Goal: Task Accomplishment & Management: Complete application form

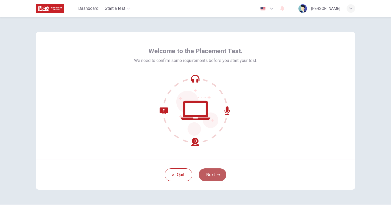
click at [216, 172] on button "Next" at bounding box center [212, 174] width 28 height 13
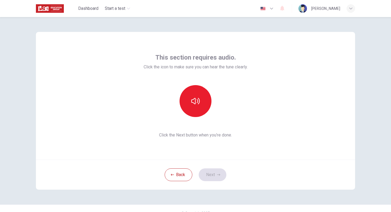
click at [211, 172] on div "Back Next" at bounding box center [195, 174] width 319 height 30
click at [215, 172] on div "Back Next" at bounding box center [195, 174] width 319 height 30
click at [198, 105] on button "button" at bounding box center [195, 101] width 32 height 32
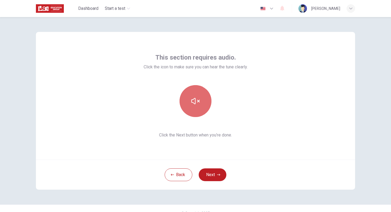
click at [198, 105] on button "button" at bounding box center [195, 101] width 32 height 32
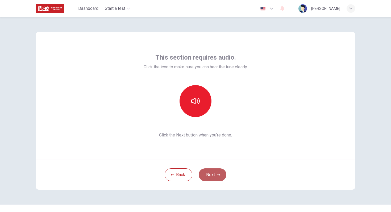
click at [213, 173] on button "Next" at bounding box center [212, 174] width 28 height 13
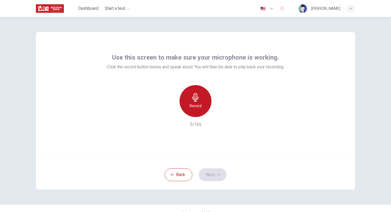
click at [193, 104] on h6 "Record" at bounding box center [195, 106] width 12 height 6
click at [193, 104] on h6 "Stop" at bounding box center [195, 106] width 8 height 6
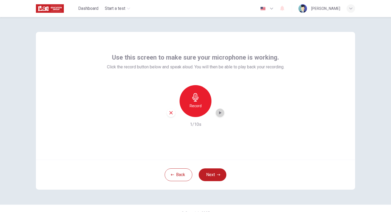
click at [219, 112] on icon "button" at bounding box center [220, 112] width 2 height 3
click at [201, 101] on div "Record" at bounding box center [195, 101] width 32 height 32
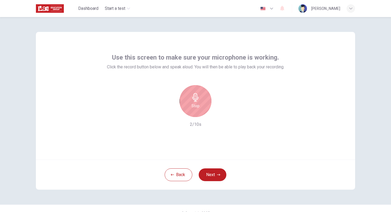
click at [201, 101] on div "Stop" at bounding box center [195, 101] width 32 height 32
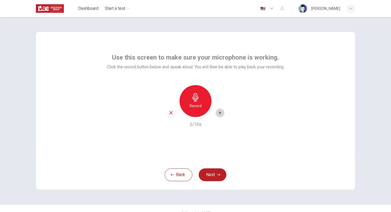
click at [219, 113] on icon "button" at bounding box center [220, 112] width 2 height 3
click at [171, 112] on icon "button" at bounding box center [170, 112] width 3 height 3
click at [196, 101] on icon "button" at bounding box center [195, 97] width 6 height 9
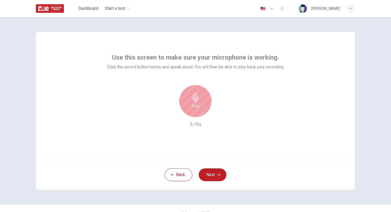
click at [196, 101] on icon "button" at bounding box center [195, 97] width 6 height 9
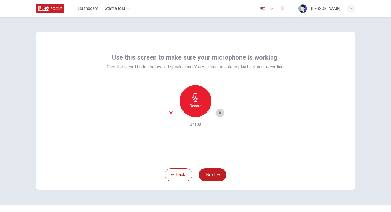
click at [220, 113] on icon "button" at bounding box center [220, 112] width 2 height 3
click at [214, 173] on button "Next" at bounding box center [212, 174] width 28 height 13
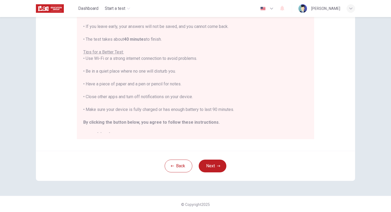
scroll to position [84, 0]
click at [220, 163] on button "Next" at bounding box center [212, 165] width 28 height 13
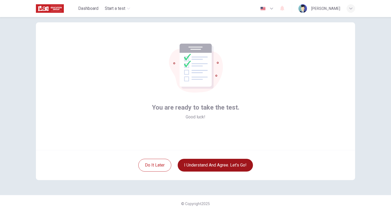
scroll to position [10, 0]
click at [232, 164] on button "I understand and agree. Let’s go!" at bounding box center [214, 165] width 75 height 13
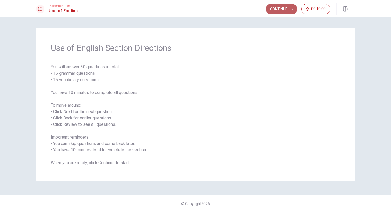
click at [281, 8] on button "Continue" at bounding box center [280, 9] width 31 height 11
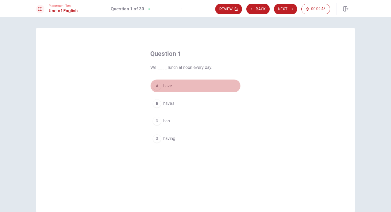
click at [157, 84] on div "A" at bounding box center [156, 86] width 9 height 9
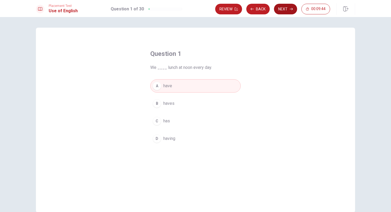
click at [280, 8] on button "Next" at bounding box center [285, 9] width 23 height 11
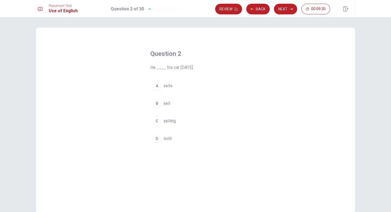
click at [157, 102] on div "B" at bounding box center [156, 103] width 9 height 9
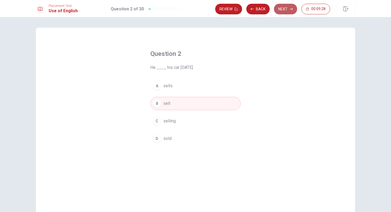
click at [281, 9] on button "Next" at bounding box center [285, 9] width 23 height 11
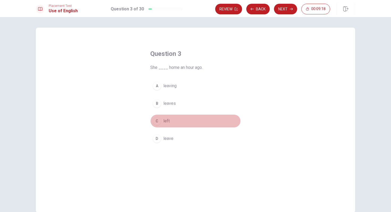
click at [156, 120] on div "C" at bounding box center [156, 121] width 9 height 9
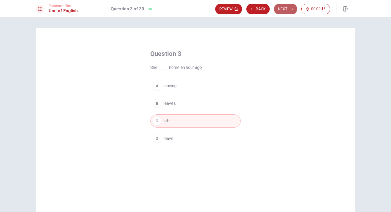
click at [279, 8] on button "Next" at bounding box center [285, 9] width 23 height 11
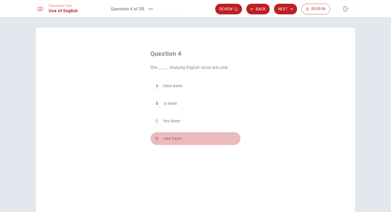
click at [160, 139] on div "D" at bounding box center [156, 138] width 9 height 9
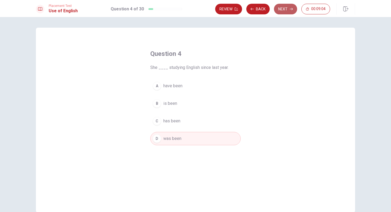
click at [285, 9] on button "Next" at bounding box center [285, 9] width 23 height 11
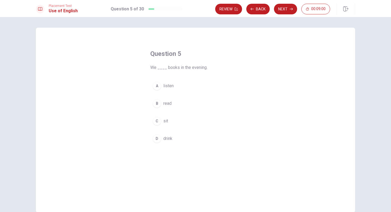
click at [157, 103] on div "B" at bounding box center [156, 103] width 9 height 9
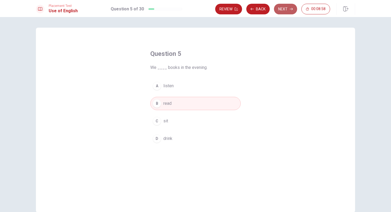
click at [283, 9] on button "Next" at bounding box center [285, 9] width 23 height 11
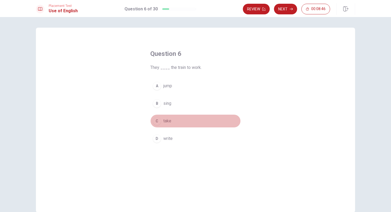
click at [155, 122] on div "C" at bounding box center [156, 121] width 9 height 9
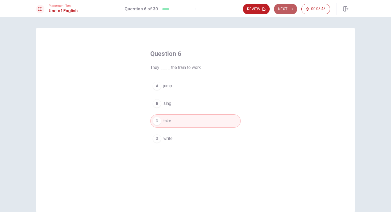
click at [284, 4] on button "Next" at bounding box center [285, 9] width 23 height 11
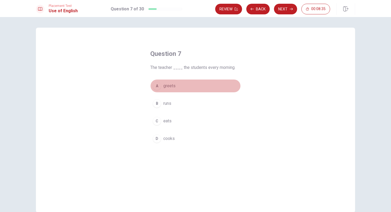
click at [159, 84] on div "A" at bounding box center [156, 86] width 9 height 9
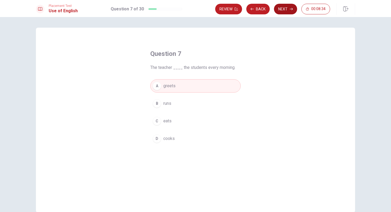
click at [283, 9] on button "Next" at bounding box center [285, 9] width 23 height 11
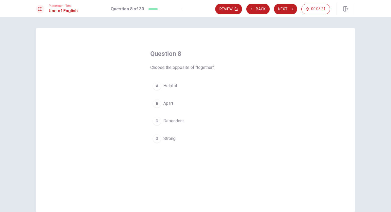
click at [155, 123] on div "C" at bounding box center [156, 121] width 9 height 9
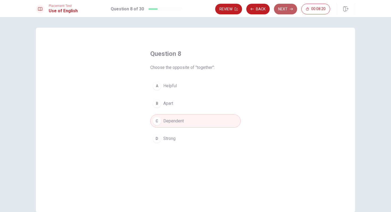
click at [282, 10] on button "Next" at bounding box center [285, 9] width 23 height 11
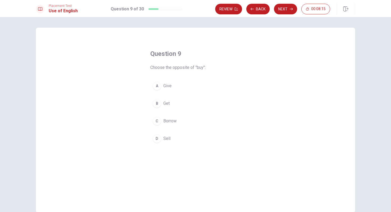
click at [160, 139] on div "D" at bounding box center [156, 138] width 9 height 9
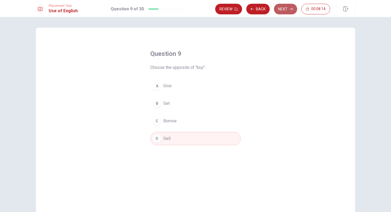
click at [284, 8] on button "Next" at bounding box center [285, 9] width 23 height 11
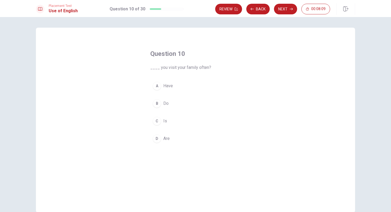
click at [156, 103] on div "B" at bounding box center [156, 103] width 9 height 9
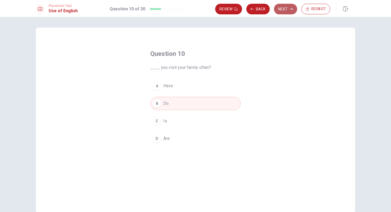
click at [279, 10] on button "Next" at bounding box center [285, 9] width 23 height 11
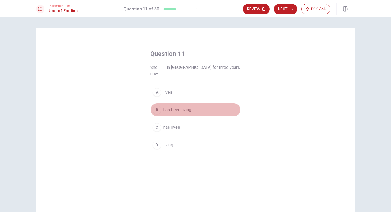
click at [159, 105] on div "B" at bounding box center [156, 109] width 9 height 9
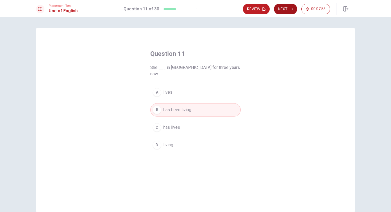
click at [290, 8] on icon "button" at bounding box center [290, 8] width 3 height 3
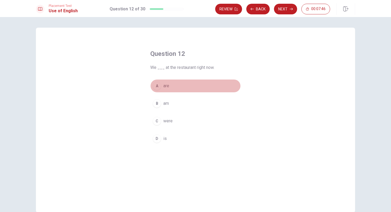
click at [156, 88] on div "A" at bounding box center [156, 86] width 9 height 9
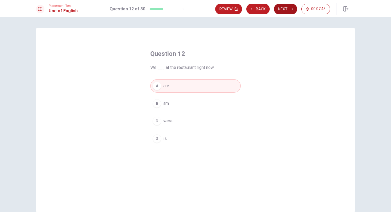
click at [282, 8] on button "Next" at bounding box center [285, 9] width 23 height 11
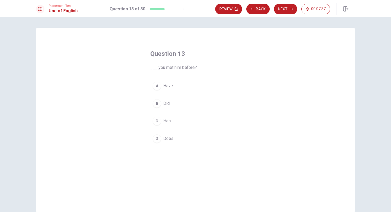
click at [157, 103] on div "B" at bounding box center [156, 103] width 9 height 9
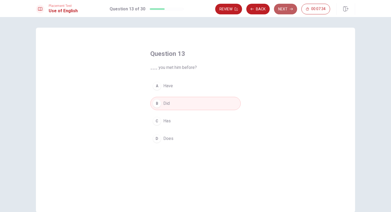
click at [285, 8] on button "Next" at bounding box center [285, 9] width 23 height 11
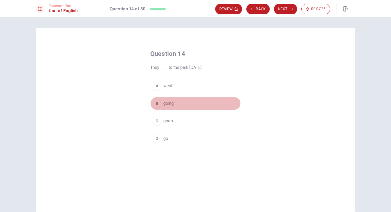
click at [158, 103] on div "B" at bounding box center [156, 103] width 9 height 9
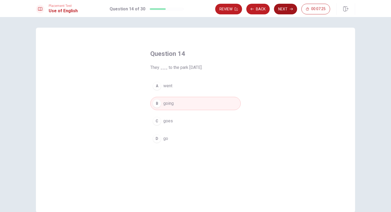
click at [286, 8] on button "Next" at bounding box center [285, 9] width 23 height 11
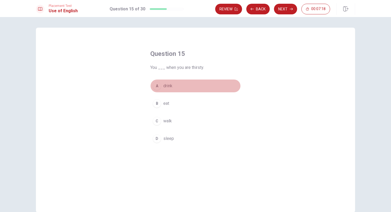
click at [158, 83] on div "A" at bounding box center [156, 86] width 9 height 9
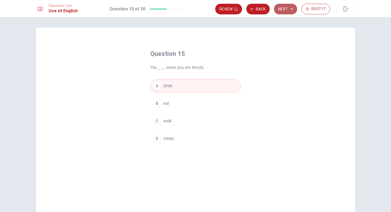
click at [283, 7] on button "Next" at bounding box center [285, 9] width 23 height 11
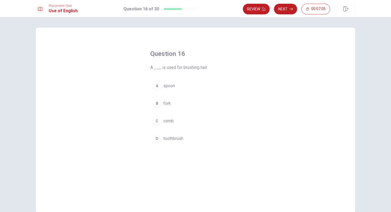
click at [158, 138] on div "D" at bounding box center [156, 138] width 9 height 9
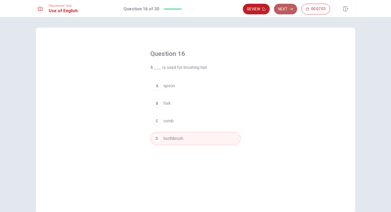
click at [281, 8] on button "Next" at bounding box center [285, 9] width 23 height 11
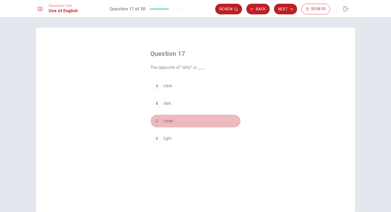
click at [157, 120] on div "C" at bounding box center [156, 121] width 9 height 9
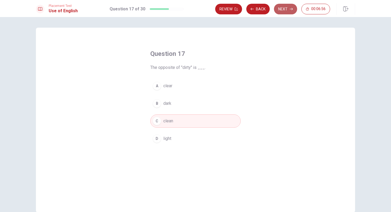
click at [283, 9] on button "Next" at bounding box center [285, 9] width 23 height 11
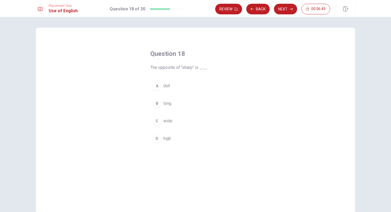
click at [157, 124] on div "C" at bounding box center [156, 121] width 9 height 9
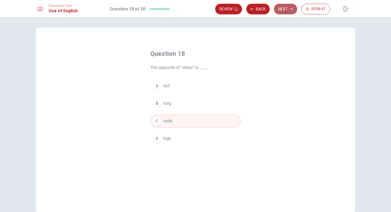
click at [281, 11] on button "Next" at bounding box center [285, 9] width 23 height 11
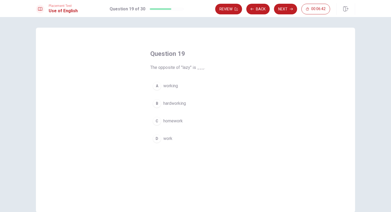
click at [156, 137] on div "D" at bounding box center [156, 138] width 9 height 9
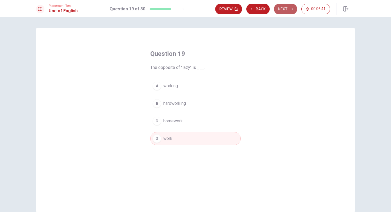
click at [287, 10] on button "Next" at bounding box center [285, 9] width 23 height 11
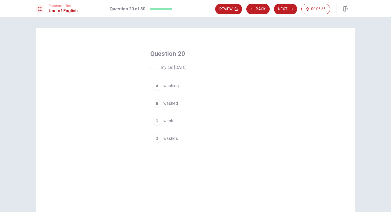
click at [156, 122] on div "C" at bounding box center [156, 121] width 9 height 9
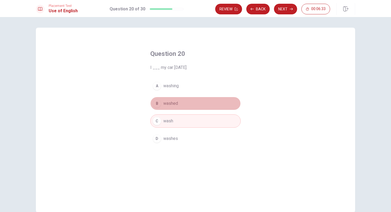
click at [157, 103] on div "B" at bounding box center [156, 103] width 9 height 9
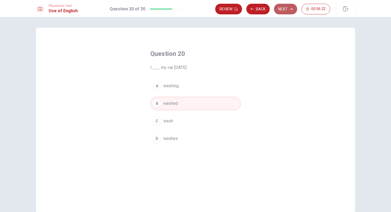
click at [287, 10] on button "Next" at bounding box center [285, 9] width 23 height 11
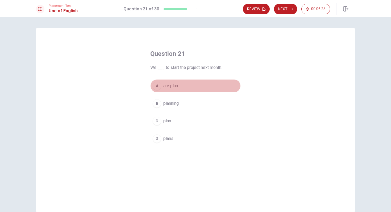
click at [160, 90] on button "A are plan" at bounding box center [195, 85] width 90 height 13
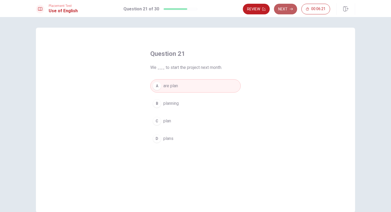
click at [285, 8] on button "Next" at bounding box center [285, 9] width 23 height 11
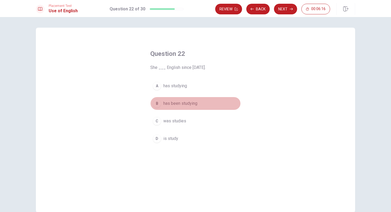
click at [161, 104] on button "B has been studying" at bounding box center [195, 103] width 90 height 13
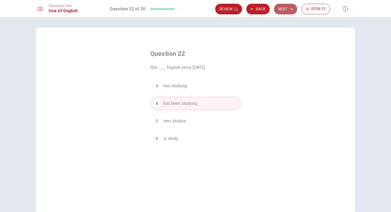
click at [285, 8] on button "Next" at bounding box center [285, 9] width 23 height 11
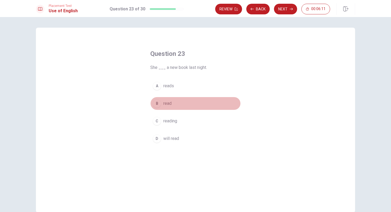
click at [162, 103] on button "B read" at bounding box center [195, 103] width 90 height 13
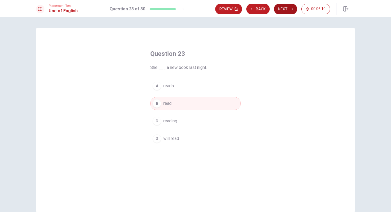
click at [284, 5] on button "Next" at bounding box center [285, 9] width 23 height 11
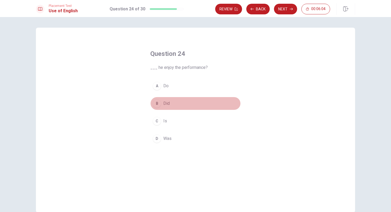
click at [160, 102] on div "B" at bounding box center [156, 103] width 9 height 9
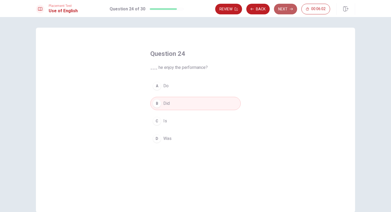
click at [291, 7] on button "Next" at bounding box center [285, 9] width 23 height 11
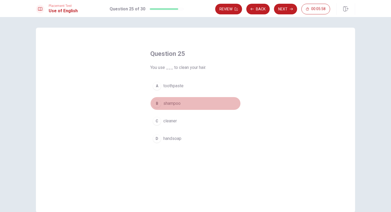
click at [166, 103] on span "shampoo" at bounding box center [171, 103] width 17 height 6
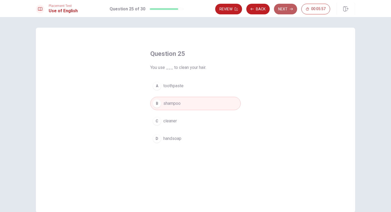
click at [290, 7] on button "Next" at bounding box center [285, 9] width 23 height 11
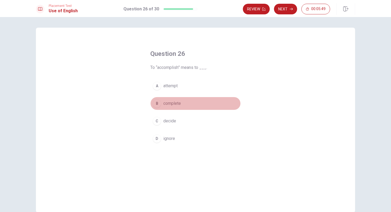
click at [183, 102] on button "B complete" at bounding box center [195, 103] width 90 height 13
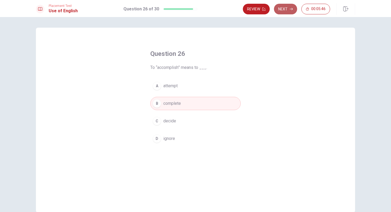
click at [286, 9] on button "Next" at bounding box center [285, 9] width 23 height 11
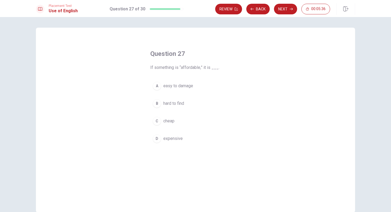
click at [171, 121] on span "cheap" at bounding box center [168, 121] width 11 height 6
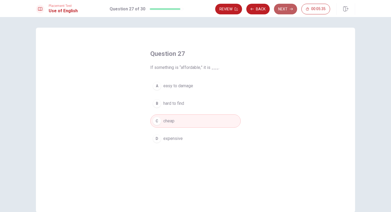
click at [284, 5] on button "Next" at bounding box center [285, 9] width 23 height 11
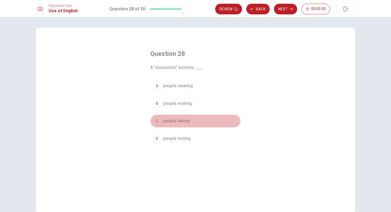
click at [185, 123] on span "people talking" at bounding box center [176, 121] width 26 height 6
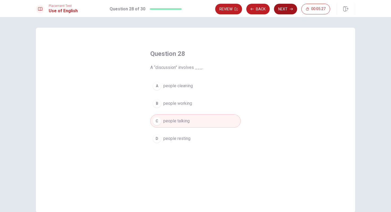
click at [287, 8] on button "Next" at bounding box center [285, 9] width 23 height 11
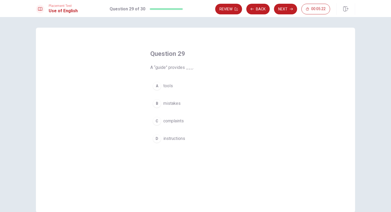
click at [165, 86] on span "tools" at bounding box center [168, 86] width 10 height 6
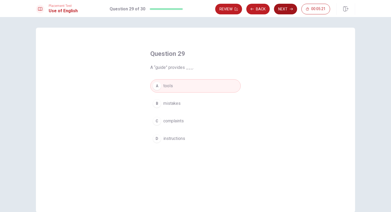
click at [277, 6] on button "Next" at bounding box center [285, 9] width 23 height 11
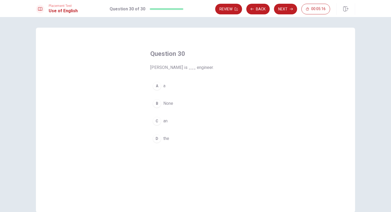
click at [162, 85] on button "A a" at bounding box center [195, 85] width 90 height 13
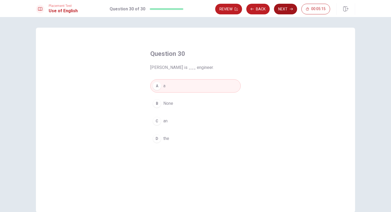
click at [285, 7] on button "Next" at bounding box center [285, 9] width 23 height 11
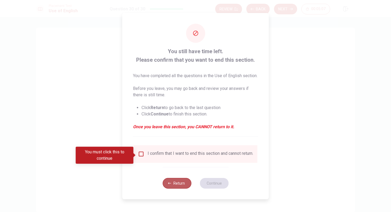
click at [175, 188] on button "Return" at bounding box center [176, 183] width 29 height 11
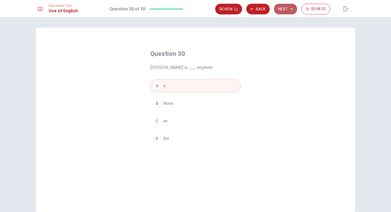
click at [283, 11] on button "Next" at bounding box center [285, 9] width 23 height 11
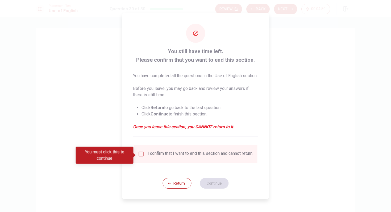
click at [169, 155] on div "I confirm that I want to end this section and cannot return." at bounding box center [199, 154] width 105 height 6
click at [139, 155] on input "You must click this to continue" at bounding box center [141, 154] width 6 height 6
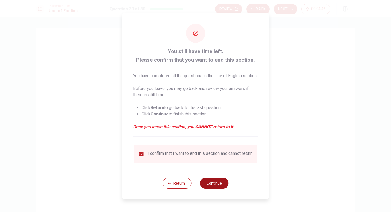
click at [207, 188] on button "Continue" at bounding box center [214, 183] width 29 height 11
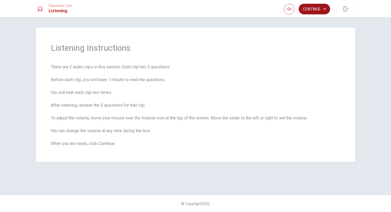
click at [313, 8] on button "Continue" at bounding box center [313, 9] width 31 height 11
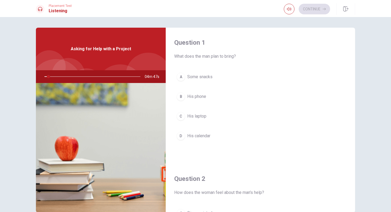
click at [111, 75] on div at bounding box center [91, 76] width 107 height 13
click at [45, 76] on div at bounding box center [91, 76] width 107 height 13
click at [289, 5] on button "button" at bounding box center [288, 9] width 11 height 11
click at [297, 19] on span at bounding box center [298, 19] width 3 height 3
click at [206, 120] on button "C His laptop" at bounding box center [260, 115] width 172 height 13
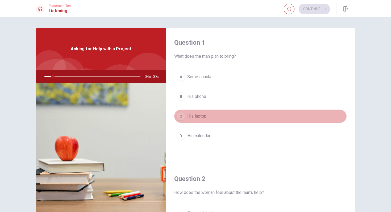
click at [209, 120] on button "C His laptop" at bounding box center [260, 115] width 172 height 13
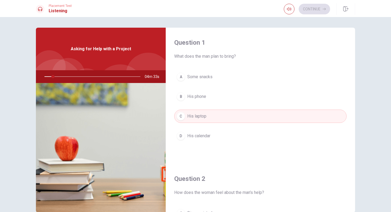
type input "9"
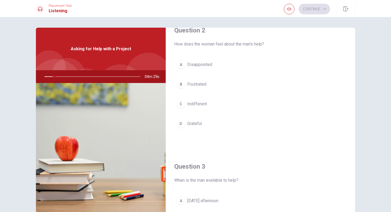
scroll to position [149, 0]
click at [192, 44] on span "How does the woman feel about the man’s help?" at bounding box center [260, 43] width 172 height 6
click at [189, 32] on h4 "Question 2" at bounding box center [260, 30] width 172 height 9
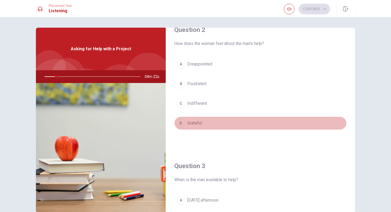
click at [189, 124] on span "Grateful" at bounding box center [194, 123] width 15 height 6
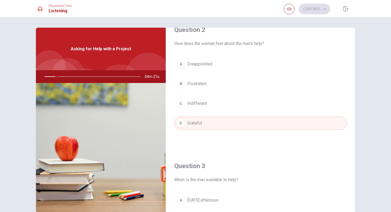
type input "13"
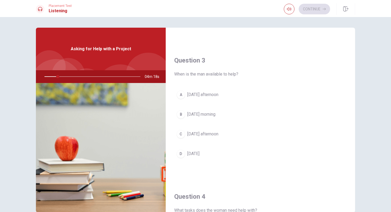
scroll to position [255, 0]
click at [287, 8] on icon "button" at bounding box center [289, 9] width 4 height 4
click at [235, 73] on span "When is the man available to help?" at bounding box center [260, 73] width 172 height 6
click at [242, 62] on h4 "Question 3" at bounding box center [260, 59] width 172 height 9
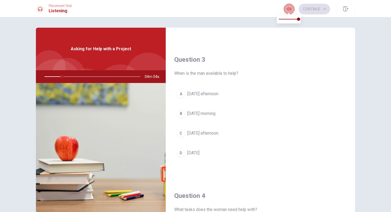
click at [291, 9] on button "button" at bounding box center [288, 9] width 11 height 11
click at [55, 10] on h1 "Listening" at bounding box center [60, 11] width 23 height 6
click at [43, 10] on div at bounding box center [40, 9] width 9 height 9
click at [184, 94] on div "A" at bounding box center [180, 94] width 9 height 9
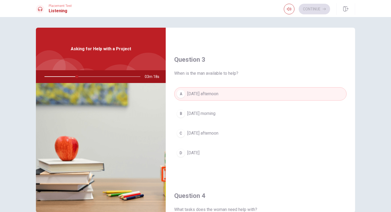
type input "34"
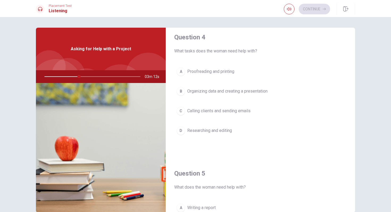
scroll to position [414, 0]
click at [222, 52] on span "What tasks does the woman need help with?" at bounding box center [260, 50] width 172 height 6
click at [39, 9] on icon at bounding box center [40, 9] width 4 height 4
click at [194, 36] on h4 "Question 4" at bounding box center [260, 36] width 172 height 9
click at [197, 49] on span "What tasks does the woman need help with?" at bounding box center [260, 50] width 172 height 6
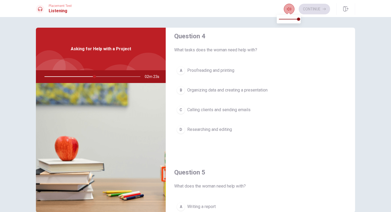
click at [288, 11] on button "button" at bounding box center [288, 9] width 11 height 11
click at [92, 76] on div at bounding box center [91, 76] width 107 height 13
click at [97, 76] on div at bounding box center [91, 76] width 107 height 13
click at [98, 76] on div at bounding box center [91, 76] width 107 height 13
click at [100, 76] on div at bounding box center [91, 76] width 107 height 13
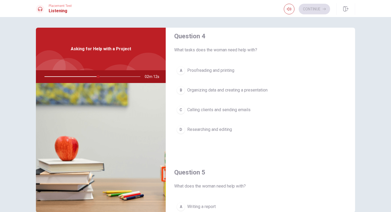
click at [40, 9] on icon at bounding box center [40, 9] width 4 height 4
click at [54, 9] on h1 "Listening" at bounding box center [60, 11] width 23 height 6
click at [58, 12] on h1 "Listening" at bounding box center [60, 11] width 23 height 6
click at [288, 9] on icon "button" at bounding box center [289, 9] width 4 height 4
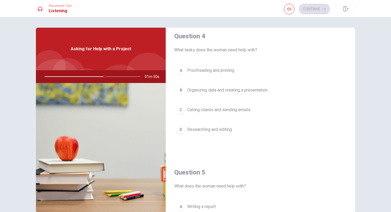
click at [212, 52] on span "What tasks does the woman need help with?" at bounding box center [260, 50] width 172 height 6
drag, startPoint x: 212, startPoint y: 52, endPoint x: 205, endPoint y: 47, distance: 9.0
click at [212, 52] on span "What tasks does the woman need help with?" at bounding box center [260, 50] width 172 height 6
drag, startPoint x: 202, startPoint y: 45, endPoint x: 194, endPoint y: 35, distance: 13.4
click at [194, 35] on div "Question 4 What tasks does the woman need help with?" at bounding box center [260, 42] width 172 height 21
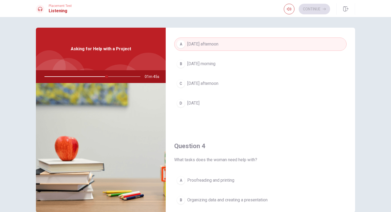
scroll to position [298, 0]
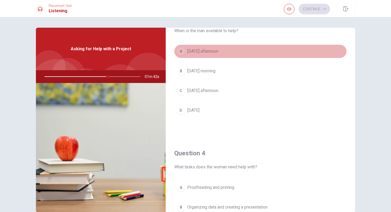
click at [202, 52] on span "[DATE] afternoon" at bounding box center [202, 51] width 31 height 6
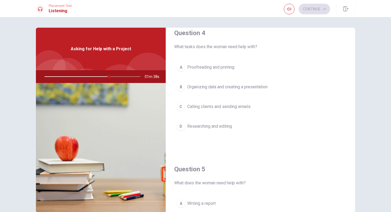
scroll to position [425, 0]
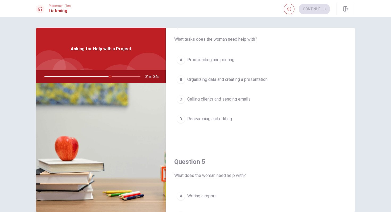
click at [211, 40] on span "What tasks does the woman need help with?" at bounding box center [260, 39] width 172 height 6
click at [239, 40] on span "What tasks does the woman need help with?" at bounding box center [260, 39] width 172 height 6
click at [237, 39] on span "What tasks does the woman need help with?" at bounding box center [260, 39] width 172 height 6
click at [287, 8] on icon "button" at bounding box center [289, 8] width 4 height 3
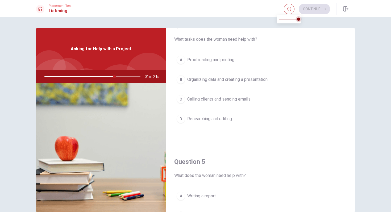
type input "73"
type input "0.9"
click at [297, 18] on span at bounding box center [296, 19] width 3 height 3
type input "73"
type input "1"
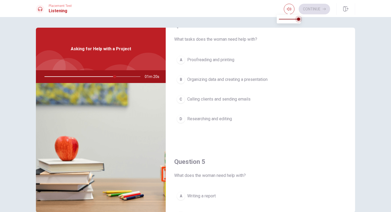
click at [298, 18] on span at bounding box center [298, 19] width 3 height 3
click at [246, 11] on div "Placement Test Listening Continue" at bounding box center [195, 9] width 336 height 12
click at [251, 40] on span "What tasks does the woman need help with?" at bounding box center [260, 39] width 172 height 6
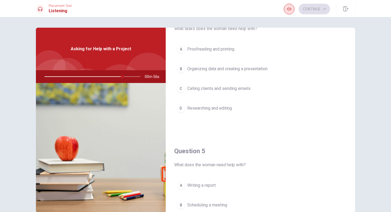
click at [288, 9] on icon "button" at bounding box center [289, 9] width 4 height 4
click at [40, 8] on icon at bounding box center [40, 9] width 4 height 4
click at [205, 69] on span "Organizing data and creating a presentation" at bounding box center [227, 69] width 80 height 6
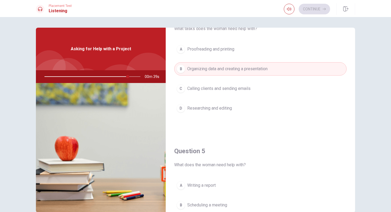
type input "87"
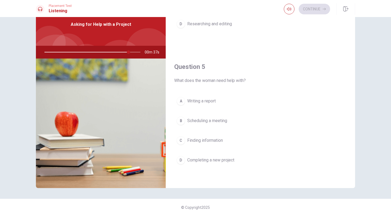
scroll to position [28, 0]
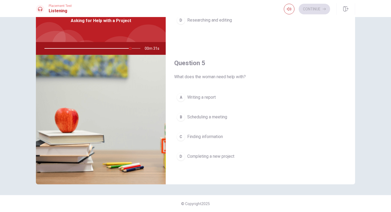
click at [218, 117] on span "Scheduling a meeting" at bounding box center [207, 117] width 40 height 6
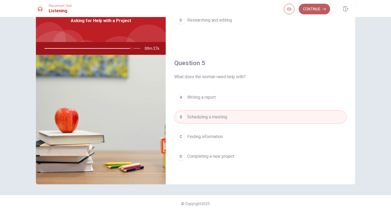
click at [316, 9] on button "Continue" at bounding box center [313, 9] width 31 height 11
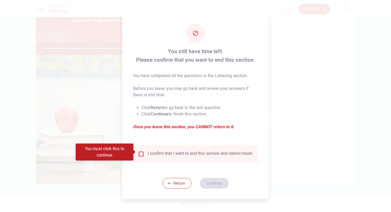
click at [139, 151] on input "You must click this to continue" at bounding box center [141, 154] width 6 height 6
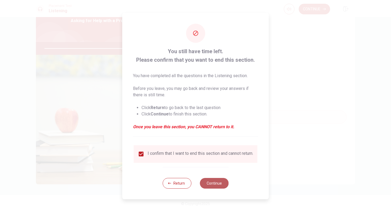
click at [212, 186] on button "Continue" at bounding box center [214, 183] width 29 height 11
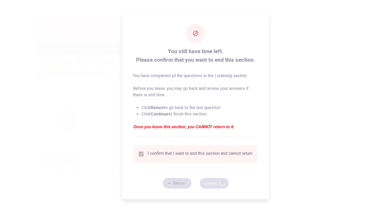
type input "93"
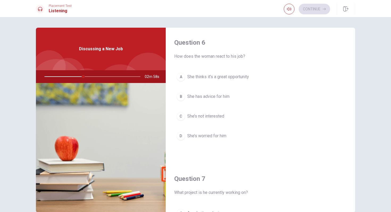
click at [185, 77] on button "A She thinks it’s a great opportunity" at bounding box center [260, 76] width 172 height 13
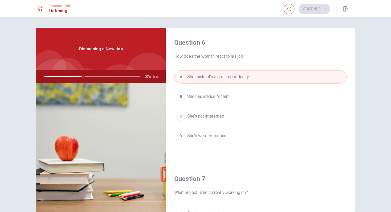
type input "41"
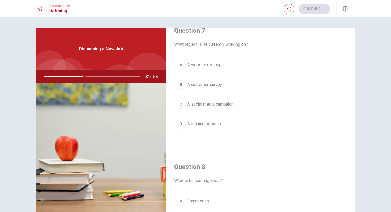
scroll to position [149, 0]
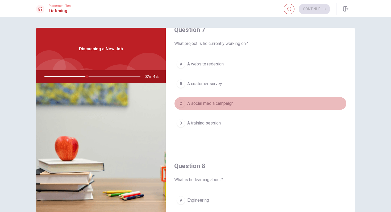
click at [242, 105] on button "C A social media campaign" at bounding box center [260, 103] width 172 height 13
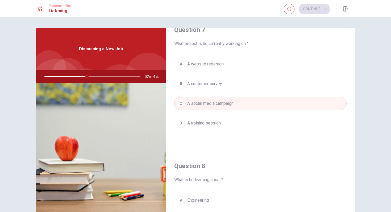
type input "45"
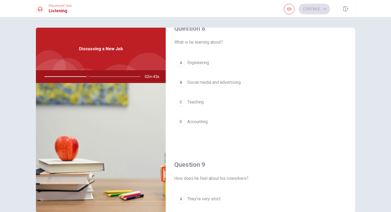
scroll to position [287, 0]
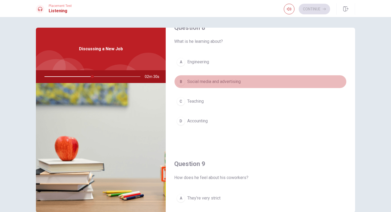
click at [265, 84] on button "B Social media and advertising" at bounding box center [260, 81] width 172 height 13
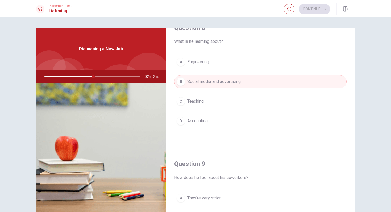
type input "51"
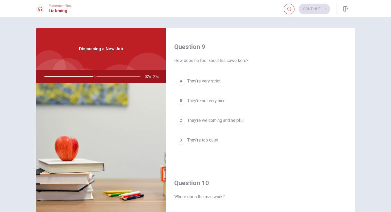
scroll to position [414, 0]
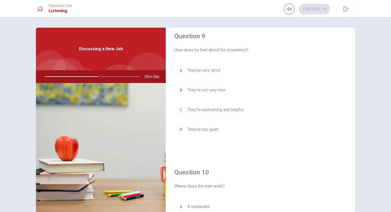
click at [237, 110] on span "They’re welcoming and helpful" at bounding box center [215, 110] width 56 height 6
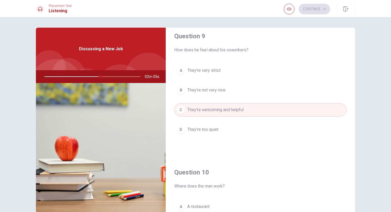
type input "59"
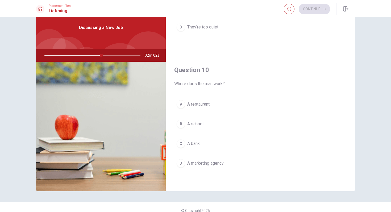
scroll to position [28, 0]
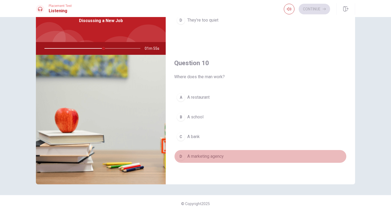
click at [226, 158] on button "D A marketing agency" at bounding box center [260, 156] width 172 height 13
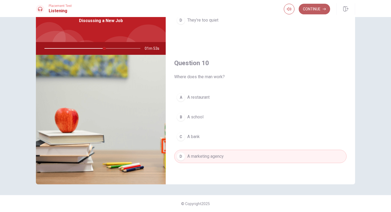
click at [314, 10] on button "Continue" at bounding box center [313, 9] width 31 height 11
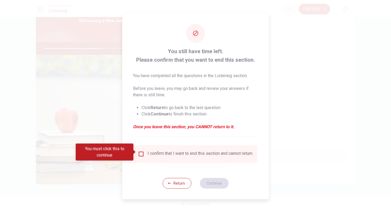
click at [145, 155] on div "I confirm that I want to end this section and cannot return." at bounding box center [195, 154] width 115 height 6
click at [139, 151] on input "You must click this to continue" at bounding box center [141, 154] width 6 height 6
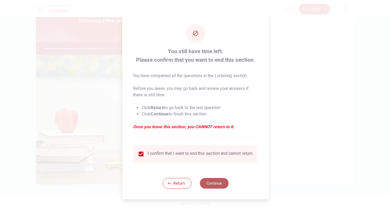
click at [213, 185] on button "Continue" at bounding box center [214, 183] width 29 height 11
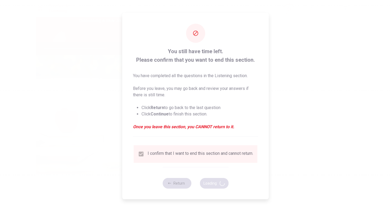
type input "65"
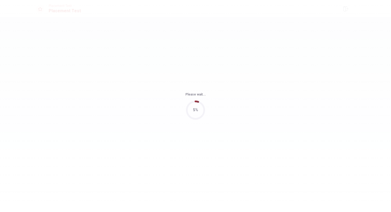
scroll to position [0, 0]
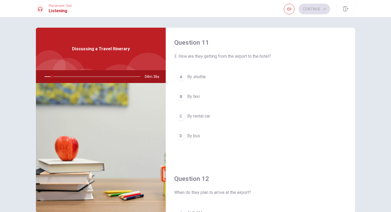
click at [330, 68] on div "Question 11 3. How are they getting from the airport to the hotel? A By shuttle…" at bounding box center [260, 96] width 189 height 136
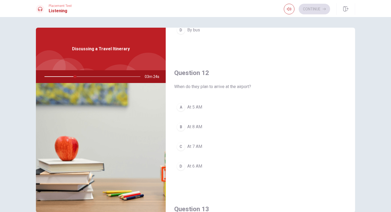
scroll to position [106, 0]
click at [206, 166] on button "D At 6 AM" at bounding box center [260, 165] width 172 height 13
type input "33"
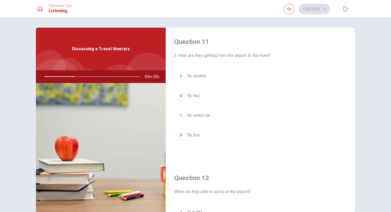
scroll to position [0, 0]
click at [254, 83] on button "A By shuttle" at bounding box center [260, 76] width 172 height 13
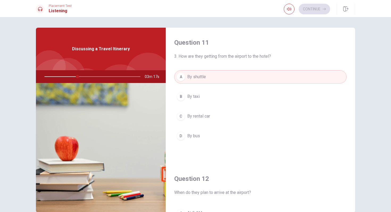
type input "35"
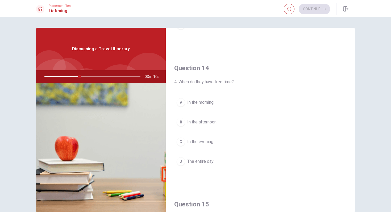
scroll to position [393, 0]
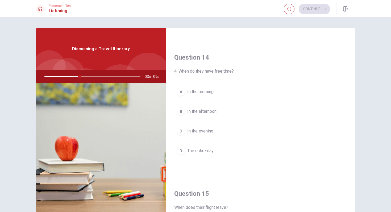
click at [241, 117] on button "B In the afternoon" at bounding box center [260, 111] width 172 height 13
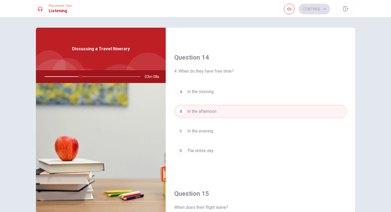
type input "38"
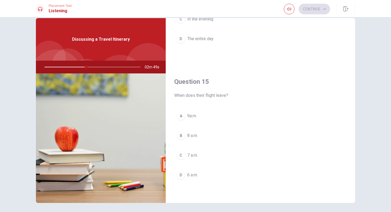
scroll to position [11, 0]
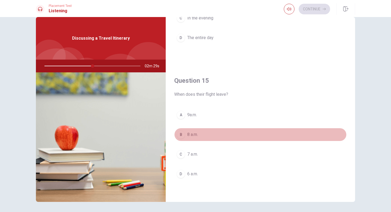
click at [231, 138] on button "B 8 a.m." at bounding box center [260, 134] width 172 height 13
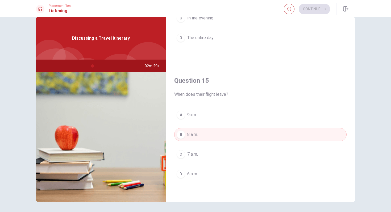
type input "51"
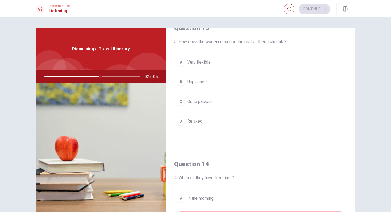
scroll to position [287, 0]
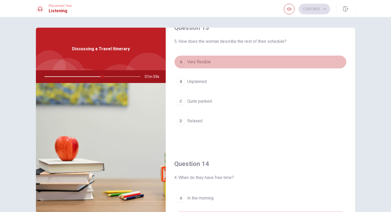
click at [250, 60] on button "A Very flexible" at bounding box center [260, 61] width 172 height 13
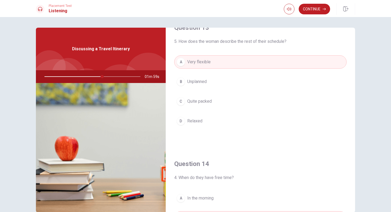
type input "61"
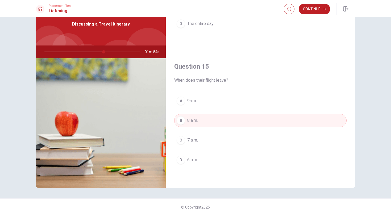
scroll to position [28, 0]
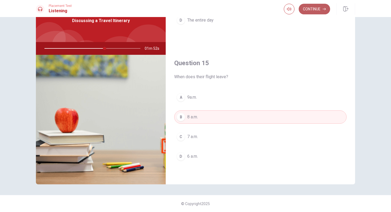
click at [317, 9] on button "Continue" at bounding box center [313, 9] width 31 height 11
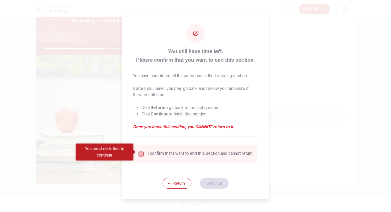
click at [140, 151] on input "You must click this to continue" at bounding box center [141, 154] width 6 height 6
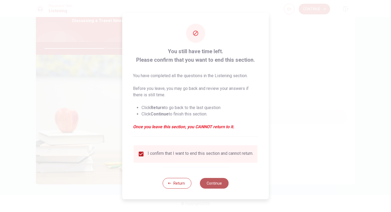
click at [214, 185] on button "Continue" at bounding box center [214, 183] width 29 height 11
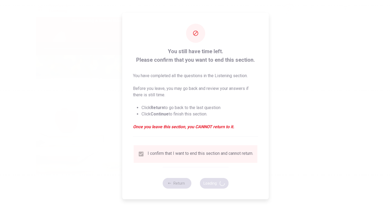
type input "65"
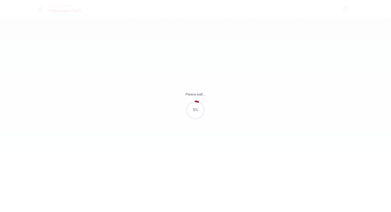
scroll to position [0, 0]
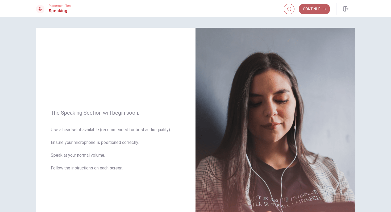
click at [305, 9] on button "Continue" at bounding box center [313, 9] width 31 height 11
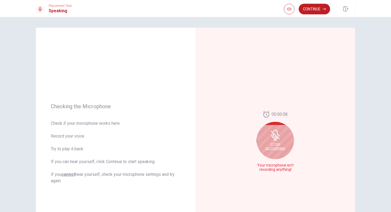
click at [277, 141] on div "Stop Recording" at bounding box center [274, 140] width 37 height 37
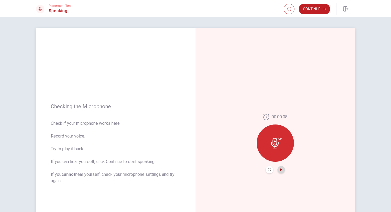
click at [280, 171] on icon "Play Audio" at bounding box center [280, 169] width 3 height 3
click at [280, 171] on button "Pause Audio" at bounding box center [280, 169] width 7 height 7
click at [279, 142] on icon at bounding box center [276, 143] width 11 height 11
click at [279, 170] on button "Play Audio" at bounding box center [280, 169] width 7 height 7
click at [280, 170] on icon "Pause Audio" at bounding box center [280, 169] width 3 height 3
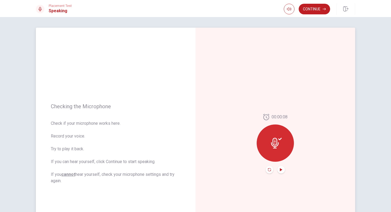
click at [269, 170] on icon "Record Again" at bounding box center [269, 169] width 3 height 3
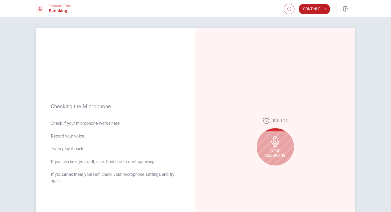
click at [275, 149] on span "Stop Recording" at bounding box center [275, 153] width 20 height 9
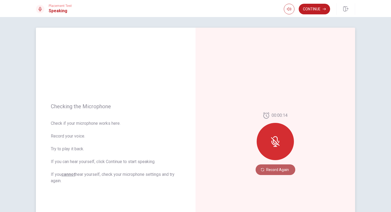
click at [279, 170] on button "Record Again" at bounding box center [275, 169] width 40 height 11
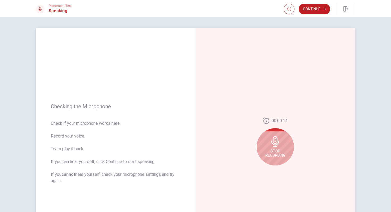
click at [274, 154] on span "Stop Recording" at bounding box center [275, 153] width 20 height 9
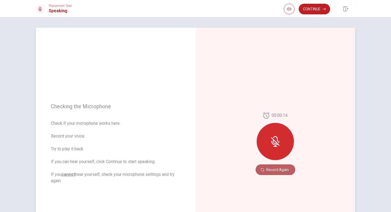
click at [282, 171] on button "Record Again" at bounding box center [275, 169] width 40 height 11
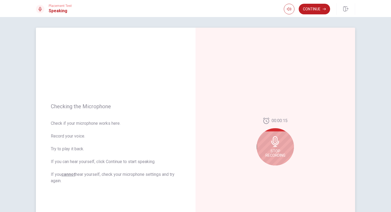
click at [278, 158] on div "Stop Recording" at bounding box center [274, 146] width 37 height 37
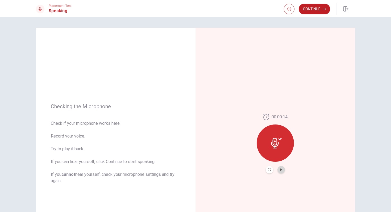
click at [281, 172] on button "Play Audio" at bounding box center [280, 169] width 7 height 7
click at [281, 169] on icon "Play Audio" at bounding box center [280, 169] width 2 height 3
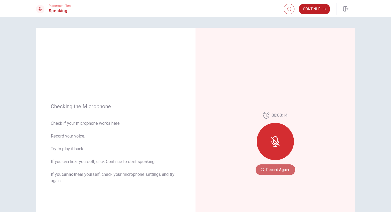
click at [281, 169] on button "Record Again" at bounding box center [275, 169] width 40 height 11
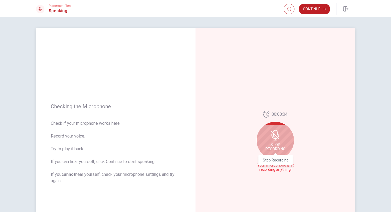
click at [283, 145] on span "Stop Recording" at bounding box center [275, 146] width 20 height 9
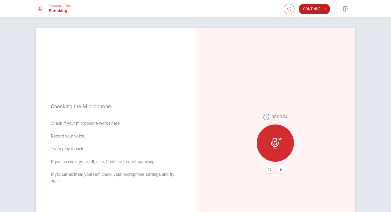
click at [69, 175] on u "cannot" at bounding box center [68, 174] width 14 height 5
click at [69, 176] on u "cannot" at bounding box center [68, 174] width 14 height 5
drag, startPoint x: 83, startPoint y: 178, endPoint x: 107, endPoint y: 178, distance: 23.9
click at [84, 178] on span "Check if your microphone works here. Record your voice. Try to play it back. If…" at bounding box center [116, 152] width 130 height 64
click at [96, 176] on span "Check if your microphone works here. Record your voice. Try to play it back. If…" at bounding box center [116, 152] width 130 height 64
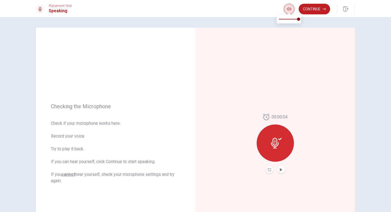
click at [287, 11] on icon "button" at bounding box center [289, 9] width 4 height 4
click at [280, 169] on icon "Play Audio" at bounding box center [280, 169] width 2 height 3
click at [282, 170] on icon "Pause Audio" at bounding box center [280, 169] width 3 height 3
click at [281, 169] on icon "Play Audio" at bounding box center [280, 169] width 2 height 3
click at [281, 169] on icon "Pause Audio" at bounding box center [280, 169] width 3 height 3
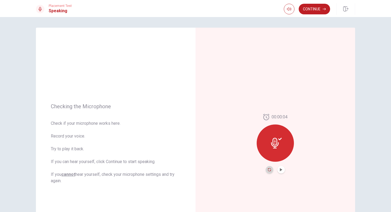
click at [269, 169] on icon "Record Again" at bounding box center [269, 169] width 3 height 3
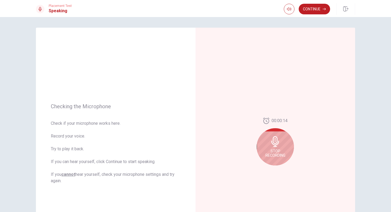
click at [274, 151] on span "Stop Recording" at bounding box center [275, 153] width 20 height 9
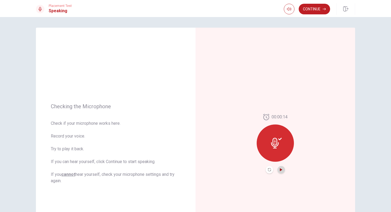
click at [280, 168] on icon "Play Audio" at bounding box center [280, 169] width 3 height 3
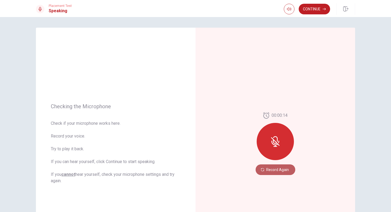
click at [283, 166] on button "Record Again" at bounding box center [275, 169] width 40 height 11
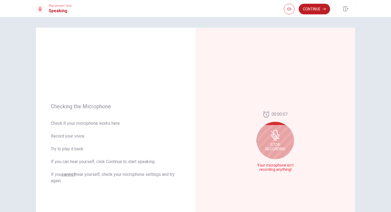
click at [279, 168] on span "Your microphone isn't recording anything!" at bounding box center [275, 167] width 39 height 9
click at [277, 144] on span "Stop Recording" at bounding box center [275, 146] width 20 height 9
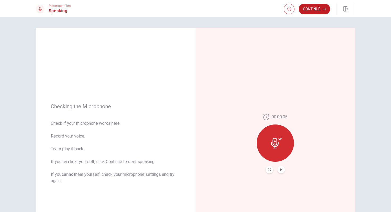
click at [277, 144] on icon at bounding box center [275, 143] width 8 height 11
click at [282, 169] on icon "Play Audio" at bounding box center [280, 169] width 2 height 3
click at [277, 147] on icon at bounding box center [276, 143] width 11 height 11
click at [269, 169] on icon "Record Again" at bounding box center [269, 169] width 3 height 3
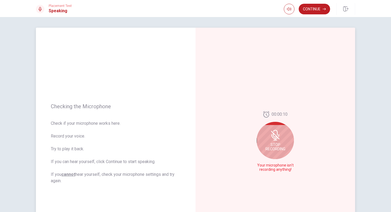
click at [281, 149] on span "Stop Recording" at bounding box center [275, 146] width 20 height 9
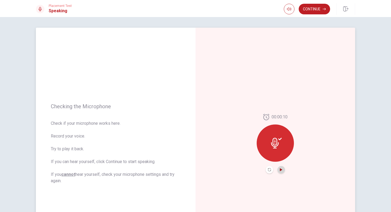
click at [279, 168] on button "Play Audio" at bounding box center [280, 169] width 7 height 7
click at [280, 167] on button "Play Audio" at bounding box center [280, 169] width 7 height 7
click at [280, 167] on button "Pause Audio" at bounding box center [280, 169] width 7 height 7
click at [281, 157] on div at bounding box center [274, 142] width 37 height 37
click at [281, 170] on icon "Play Audio" at bounding box center [280, 169] width 2 height 3
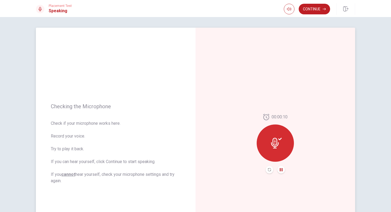
click at [281, 146] on icon at bounding box center [276, 143] width 11 height 11
click at [281, 172] on button "Play Audio" at bounding box center [280, 169] width 7 height 7
click at [281, 171] on button "Pause Audio" at bounding box center [280, 169] width 7 height 7
click at [269, 168] on icon "Record Again" at bounding box center [269, 169] width 3 height 3
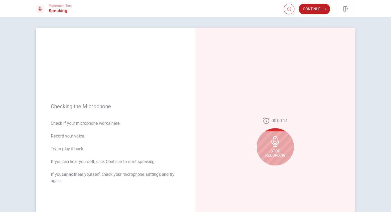
click at [273, 155] on span "Stop Recording" at bounding box center [275, 153] width 20 height 9
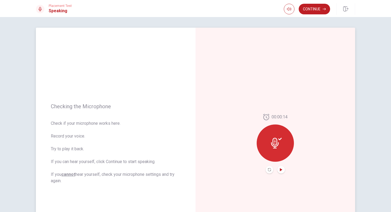
click at [280, 169] on icon "Play Audio" at bounding box center [280, 169] width 2 height 3
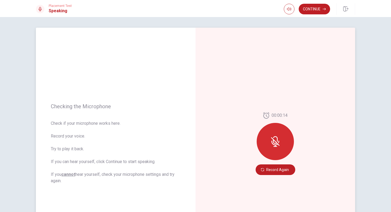
click at [277, 138] on icon at bounding box center [275, 139] width 5 height 6
click at [273, 171] on button "Record Again" at bounding box center [275, 169] width 40 height 11
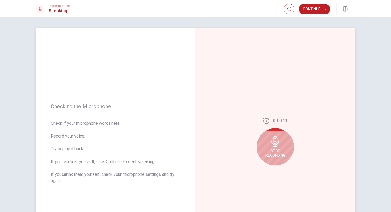
click at [275, 155] on span "Stop Recording" at bounding box center [275, 153] width 20 height 9
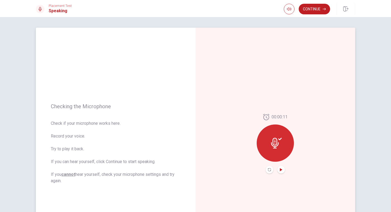
click at [281, 168] on icon "Play Audio" at bounding box center [280, 169] width 3 height 3
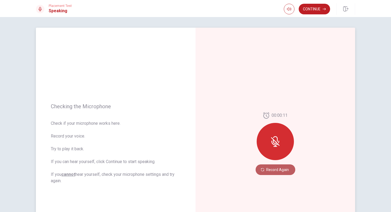
click at [282, 168] on button "Record Again" at bounding box center [275, 169] width 40 height 11
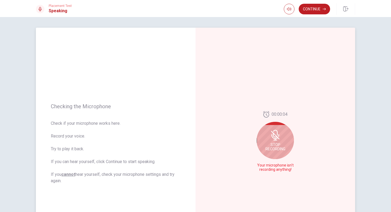
click at [270, 137] on icon at bounding box center [275, 135] width 11 height 11
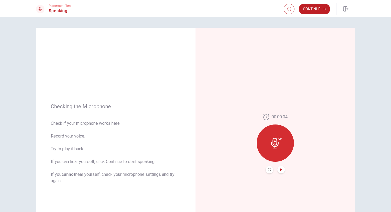
click at [282, 169] on icon "Play Audio" at bounding box center [280, 169] width 3 height 3
click at [282, 170] on icon "Pause Audio" at bounding box center [280, 169] width 3 height 3
drag, startPoint x: 289, startPoint y: 9, endPoint x: 321, endPoint y: 105, distance: 101.3
click at [321, 105] on div "Placement Test Speaking Continue Continue Checking the Microphone Check if your…" at bounding box center [195, 106] width 391 height 212
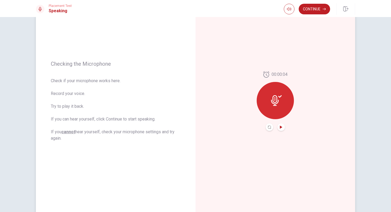
scroll to position [42, 0]
click at [277, 101] on icon at bounding box center [275, 101] width 8 height 11
click at [275, 96] on icon at bounding box center [275, 101] width 8 height 11
click at [277, 97] on icon at bounding box center [275, 101] width 8 height 11
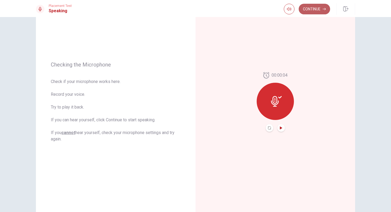
click at [311, 8] on button "Continue" at bounding box center [313, 9] width 31 height 11
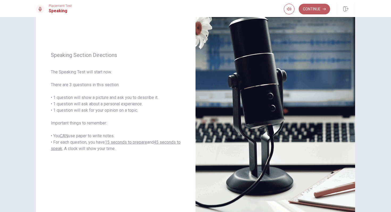
click at [313, 11] on button "Continue" at bounding box center [313, 9] width 31 height 11
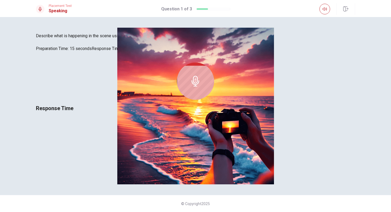
click at [214, 91] on div at bounding box center [195, 80] width 37 height 37
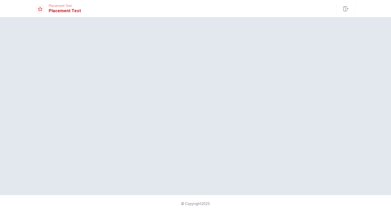
scroll to position [0, 0]
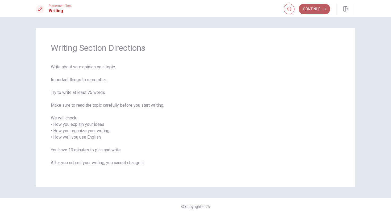
click at [319, 12] on button "Continue" at bounding box center [313, 9] width 31 height 11
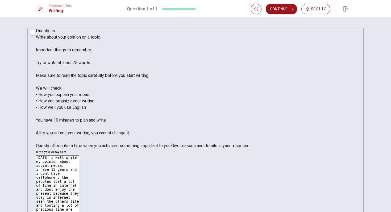
type textarea "[DATE] i will write my opinion about social media. i have 15 years and i dont h…"
click at [288, 6] on button "Continue" at bounding box center [280, 9] width 31 height 11
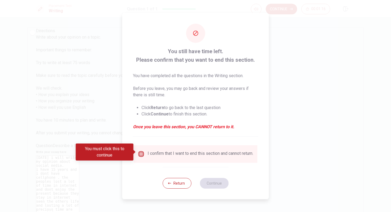
click at [142, 154] on input "You must click this to continue" at bounding box center [141, 154] width 6 height 6
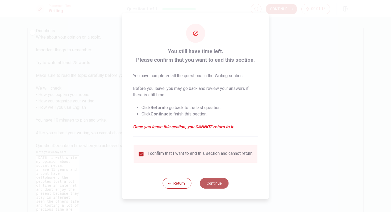
click at [208, 187] on button "Continue" at bounding box center [214, 183] width 29 height 11
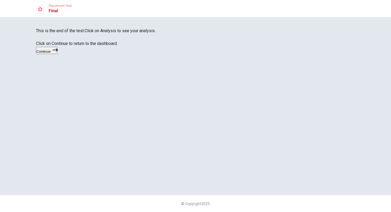
click at [57, 54] on button "Continue" at bounding box center [47, 50] width 22 height 7
